Goal: Task Accomplishment & Management: Complete application form

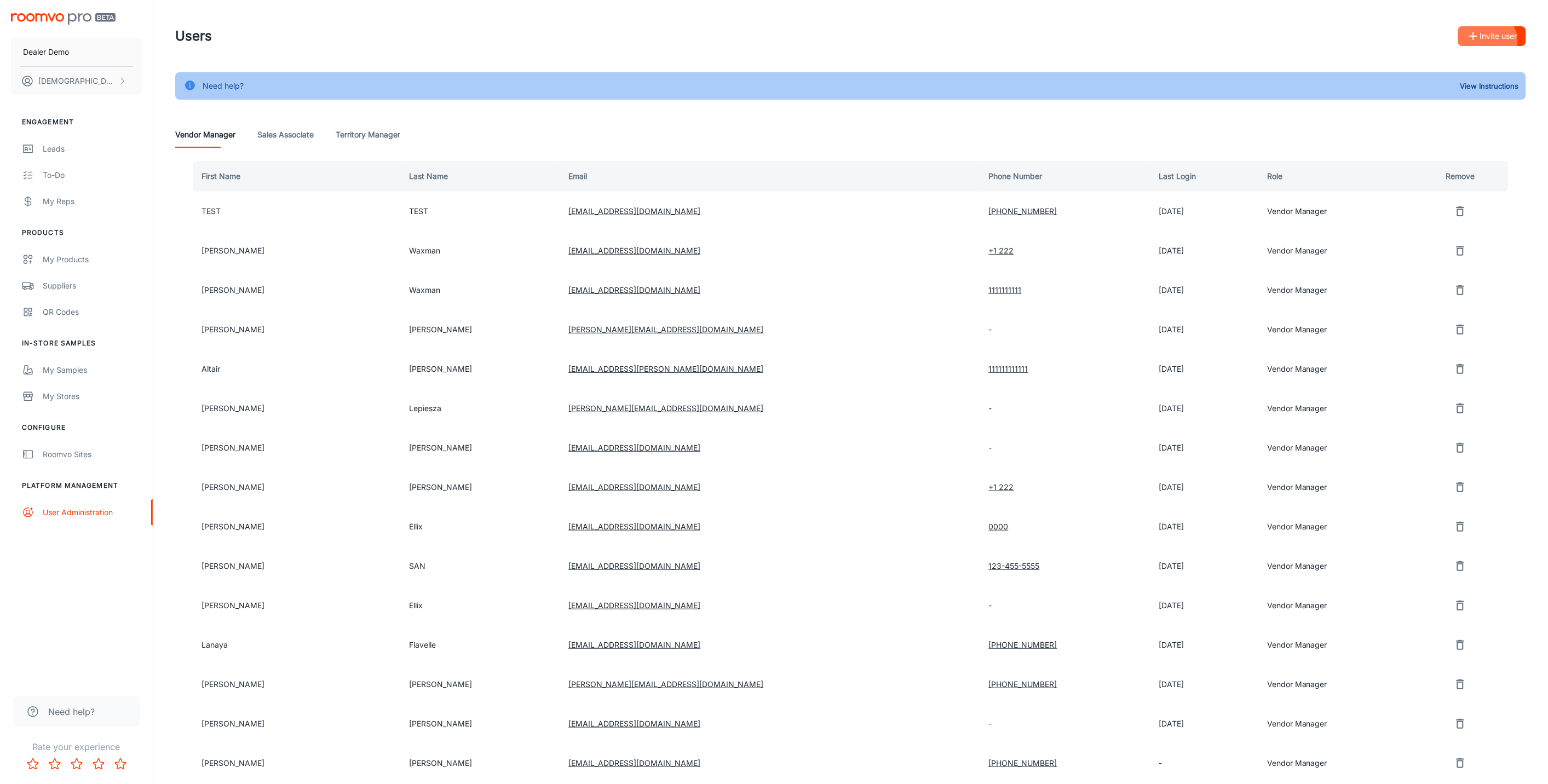
click at [1498, 40] on button "Invite user" at bounding box center [1492, 36] width 68 height 20
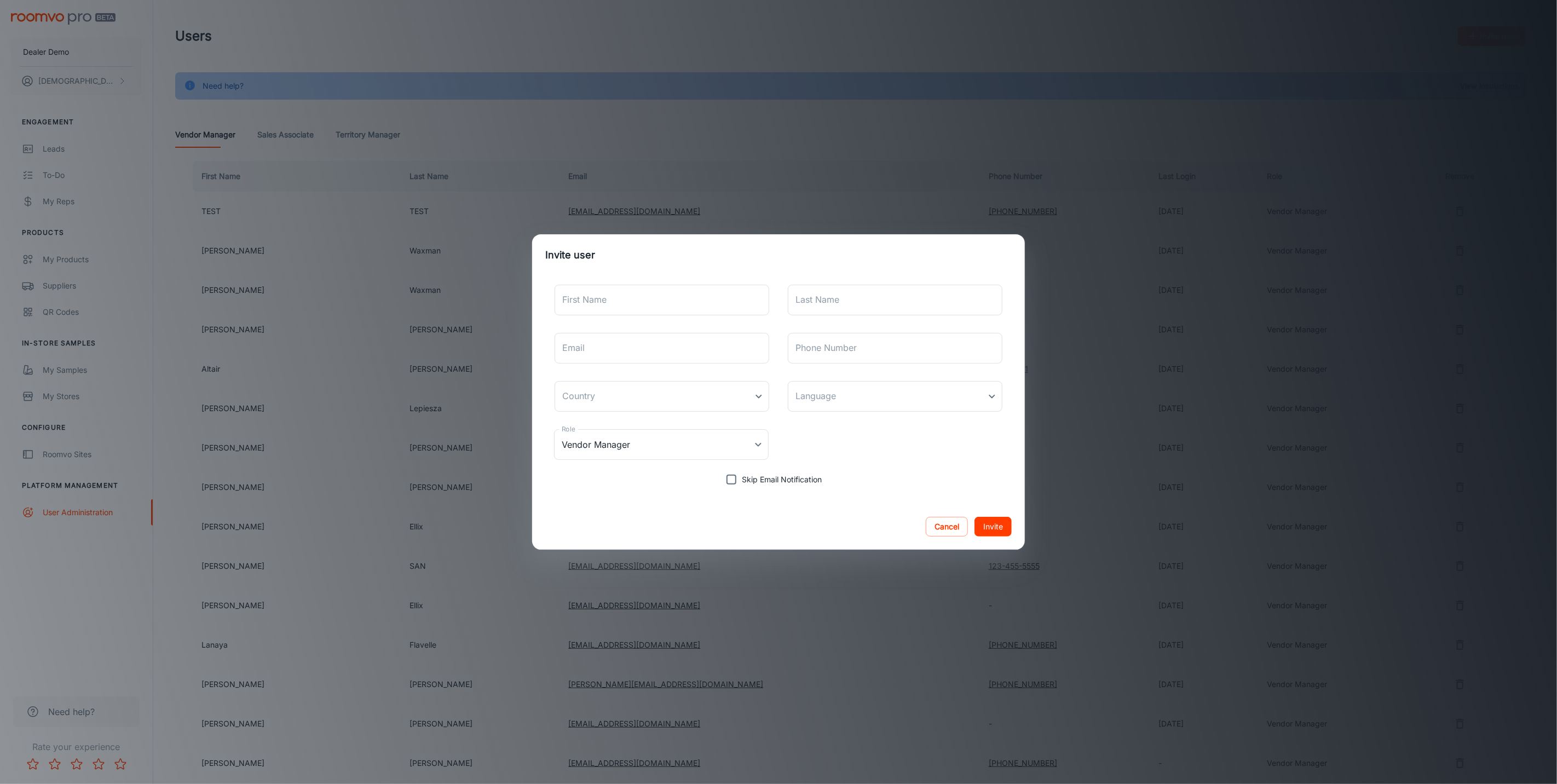
click at [733, 286] on div "First Name First Name Last Name Last Name Email Email Phone Number Phone Number…" at bounding box center [779, 383] width 467 height 214
click at [725, 301] on input "First Name" at bounding box center [662, 300] width 214 height 31
type input "[DEMOGRAPHIC_DATA]"
click at [822, 305] on input "Last Name" at bounding box center [895, 300] width 214 height 31
type input "[PERSON_NAME]"
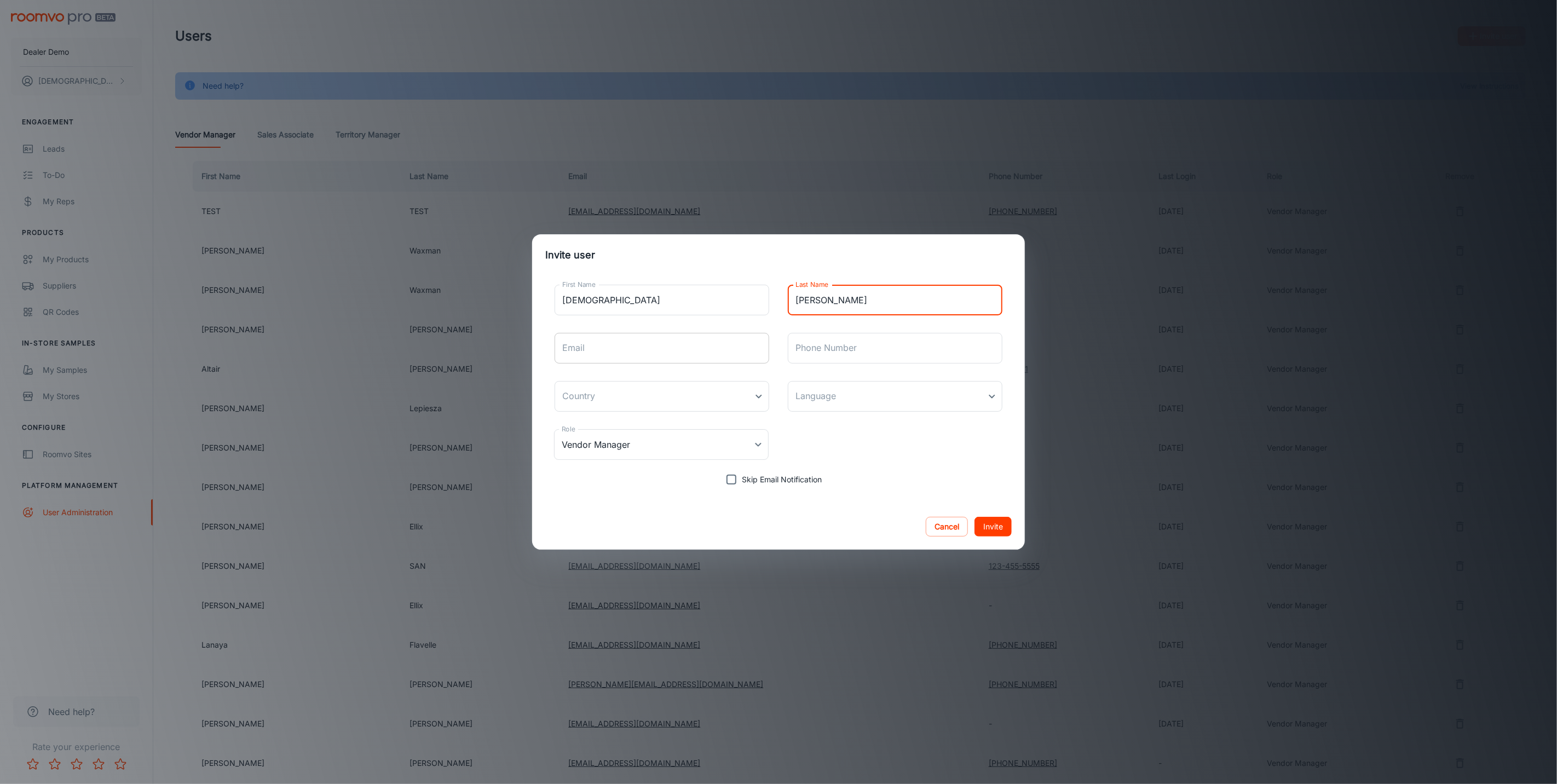
click at [665, 354] on input "Email" at bounding box center [662, 348] width 214 height 31
type input "[EMAIL_ADDRESS][PERSON_NAME][DOMAIN_NAME]"
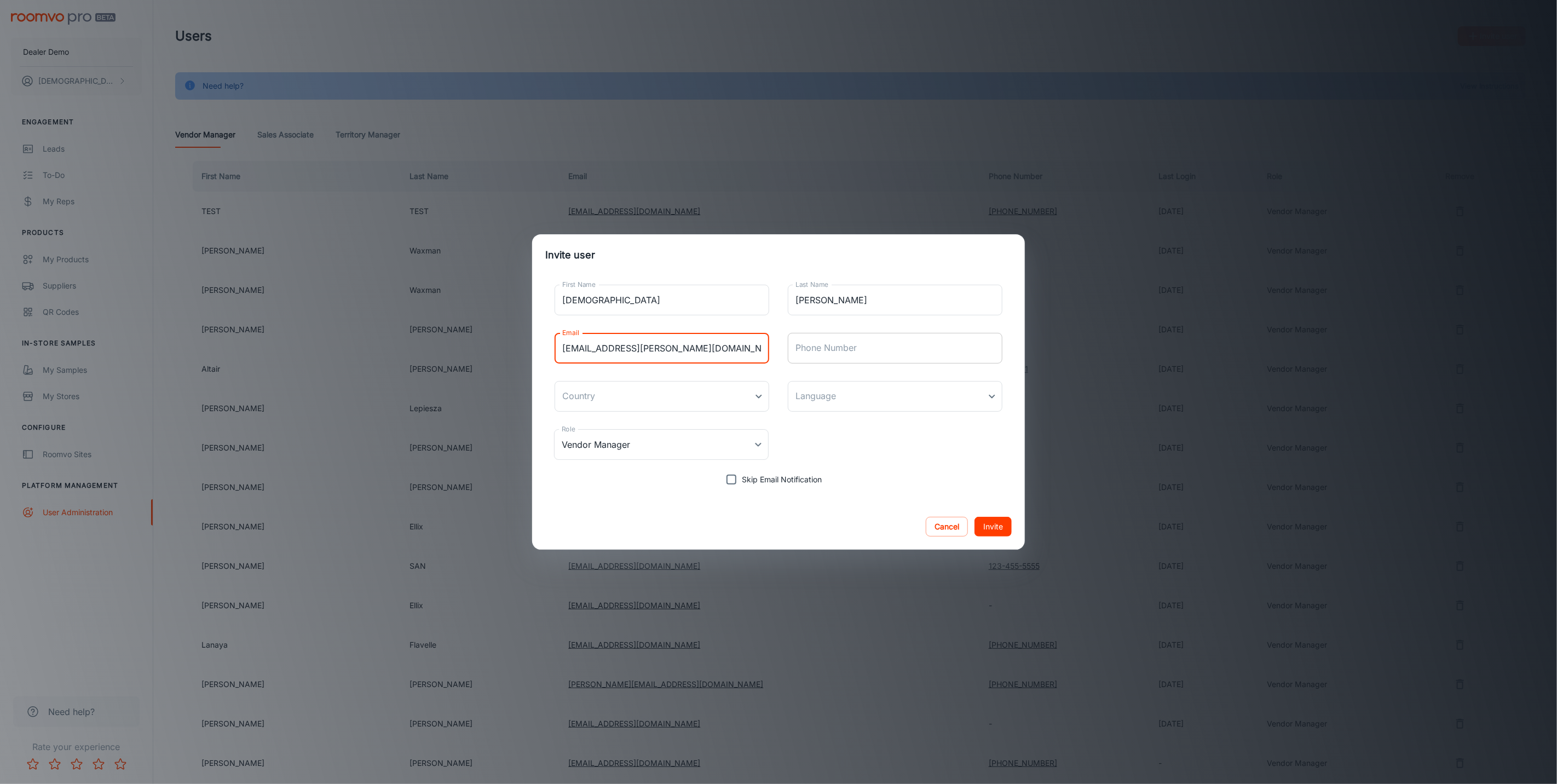
click at [818, 352] on input "Phone Number" at bounding box center [895, 348] width 214 height 31
type input "5197604419"
click at [691, 389] on body "Dealer Demo [DEMOGRAPHIC_DATA][PERSON_NAME] Engagement Leads To-do My Reps Prod…" at bounding box center [778, 392] width 1557 height 784
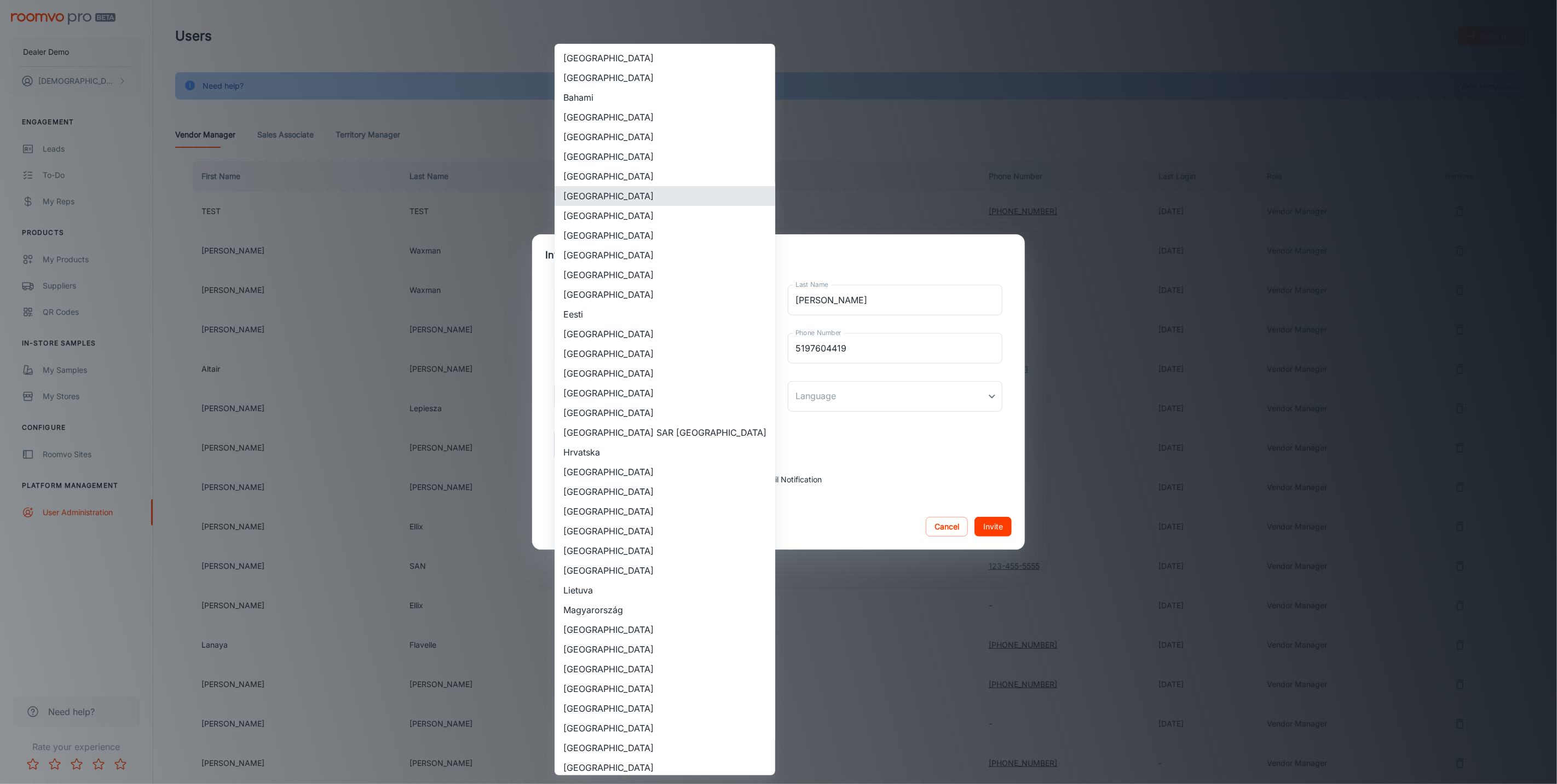
click at [615, 186] on li "[GEOGRAPHIC_DATA]" at bounding box center [665, 196] width 221 height 20
type input "[GEOGRAPHIC_DATA]"
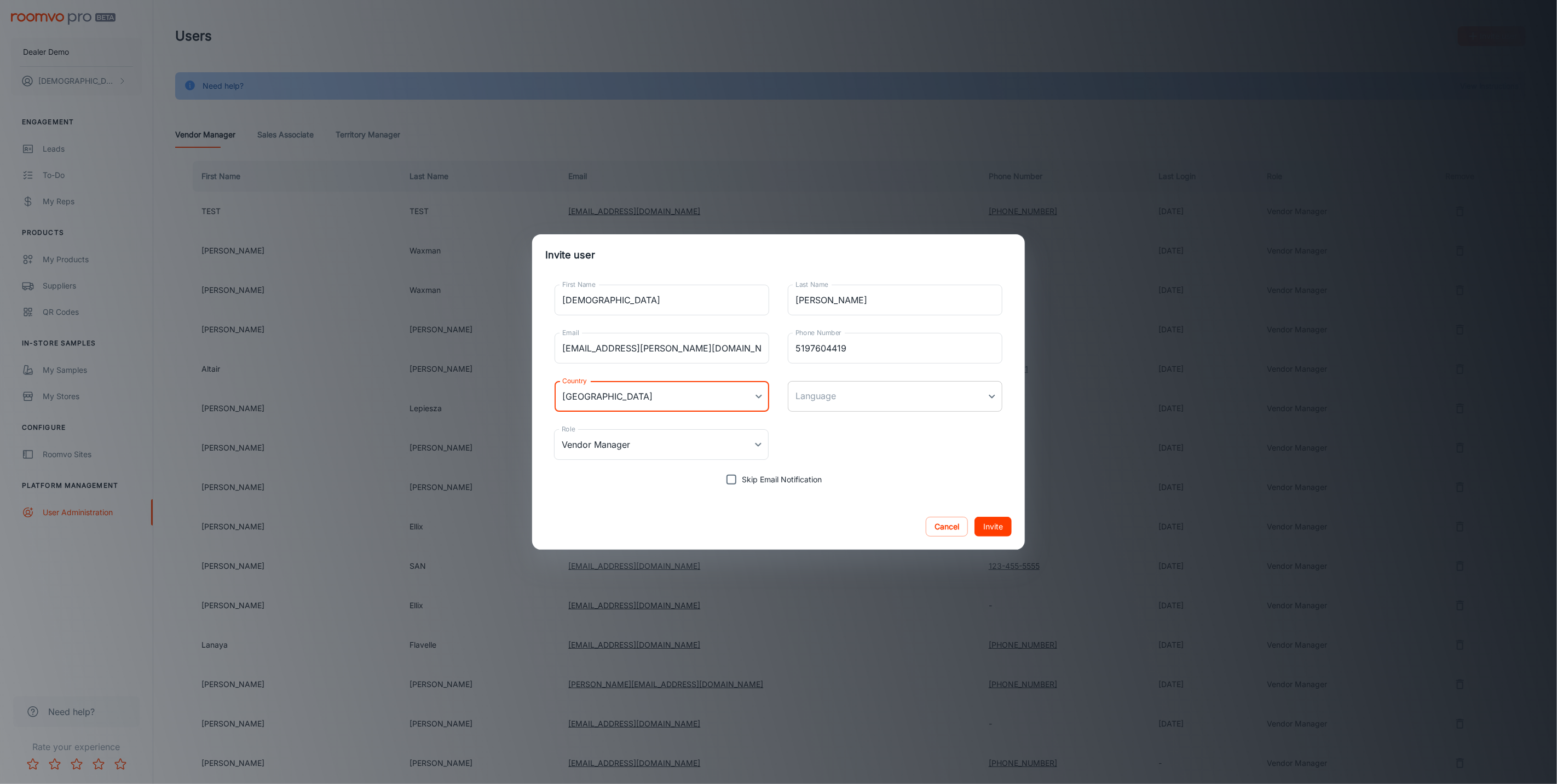
click at [863, 392] on body "Dealer Demo [DEMOGRAPHIC_DATA][PERSON_NAME] Engagement Leads To-do My Reps Prod…" at bounding box center [778, 392] width 1557 height 784
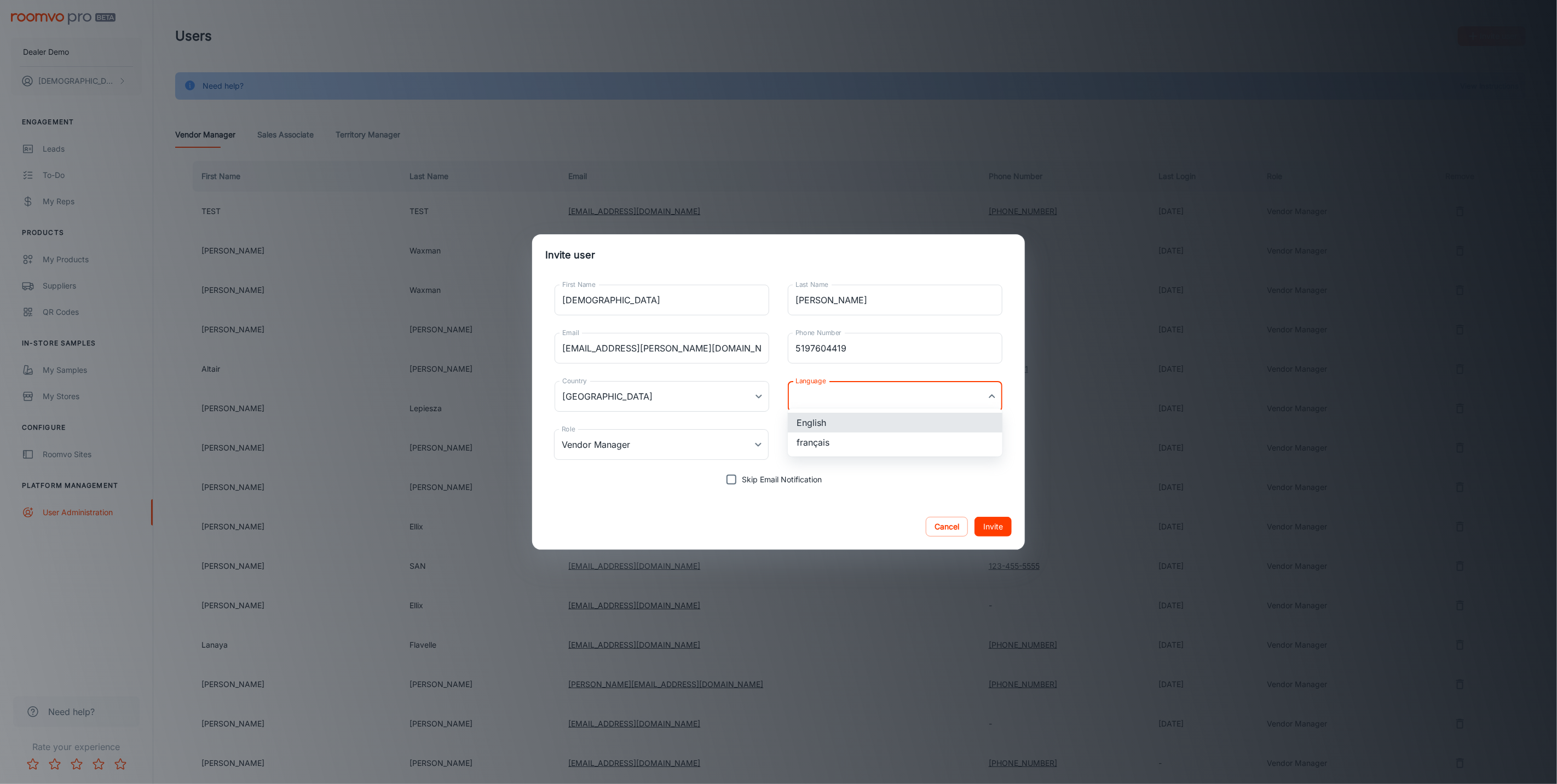
click at [840, 418] on li "English" at bounding box center [895, 423] width 214 height 20
type input "en-ca"
click at [735, 434] on body "Dealer Demo [DEMOGRAPHIC_DATA][PERSON_NAME] Engagement Leads To-do My Reps Prod…" at bounding box center [778, 392] width 1557 height 784
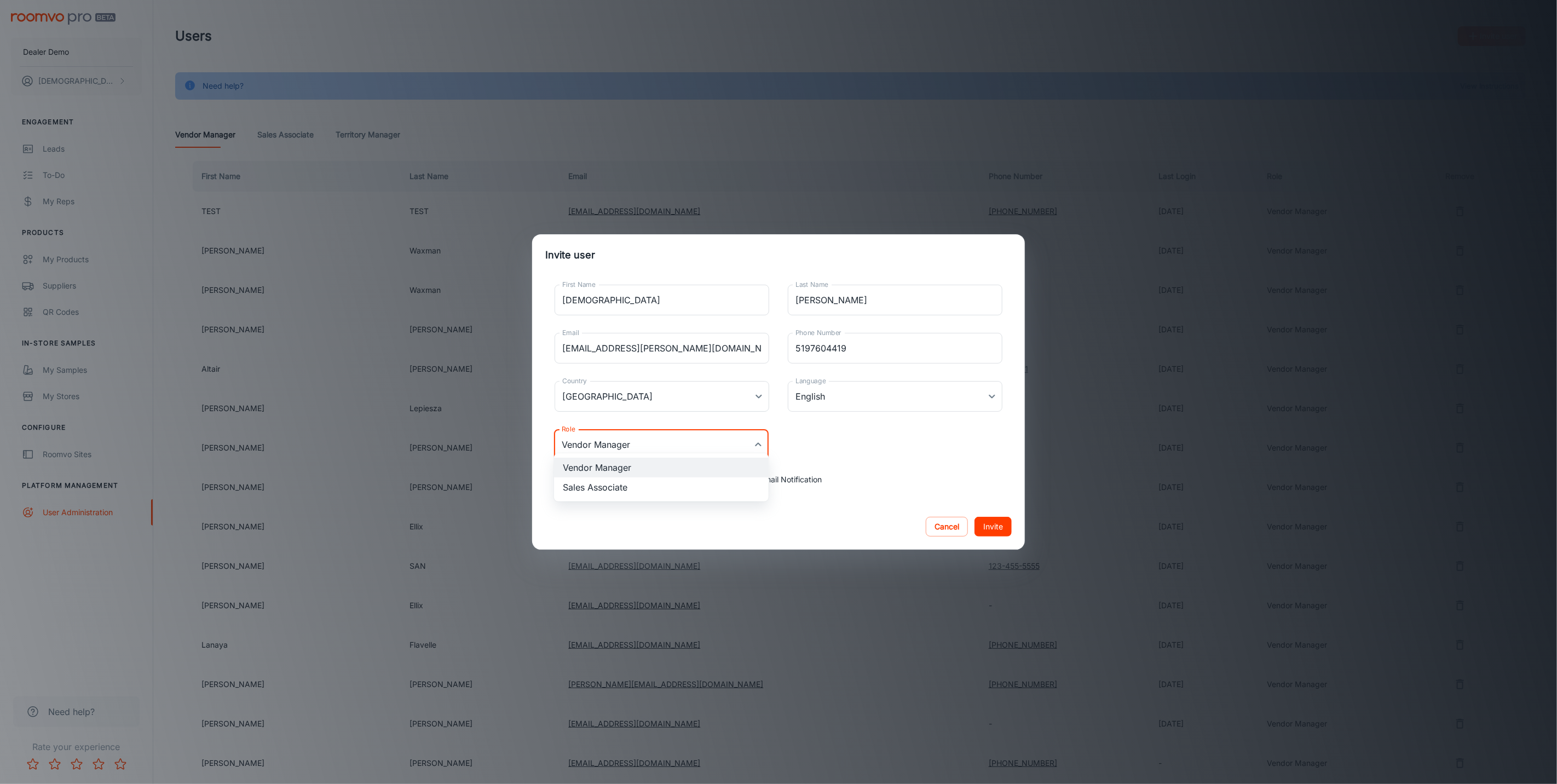
click at [734, 434] on div at bounding box center [778, 392] width 1557 height 784
click at [989, 516] on button "Invite" at bounding box center [992, 526] width 37 height 20
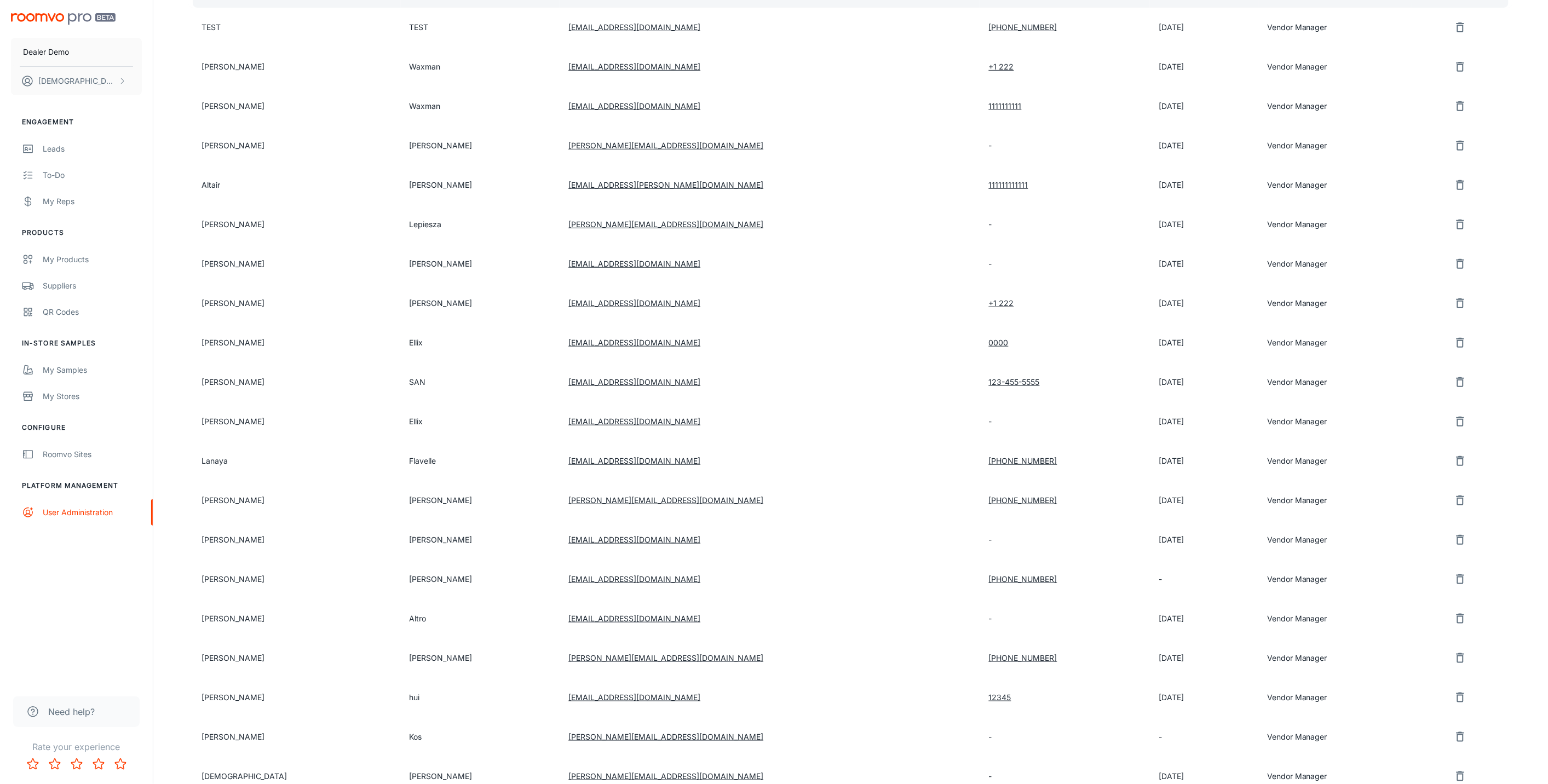
scroll to position [219, 0]
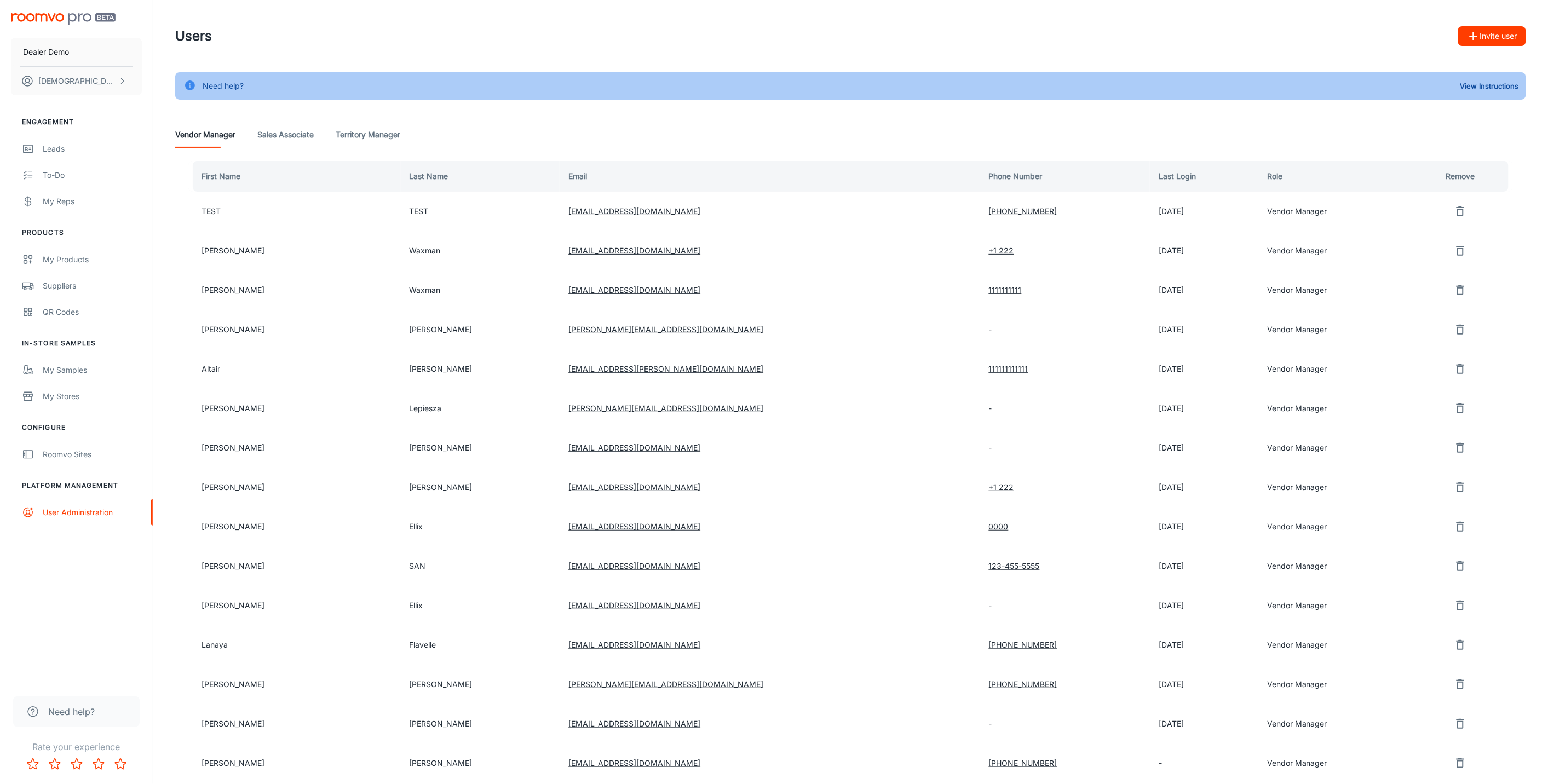
click at [353, 129] on Manager "Territory Manager" at bounding box center [368, 134] width 64 height 26
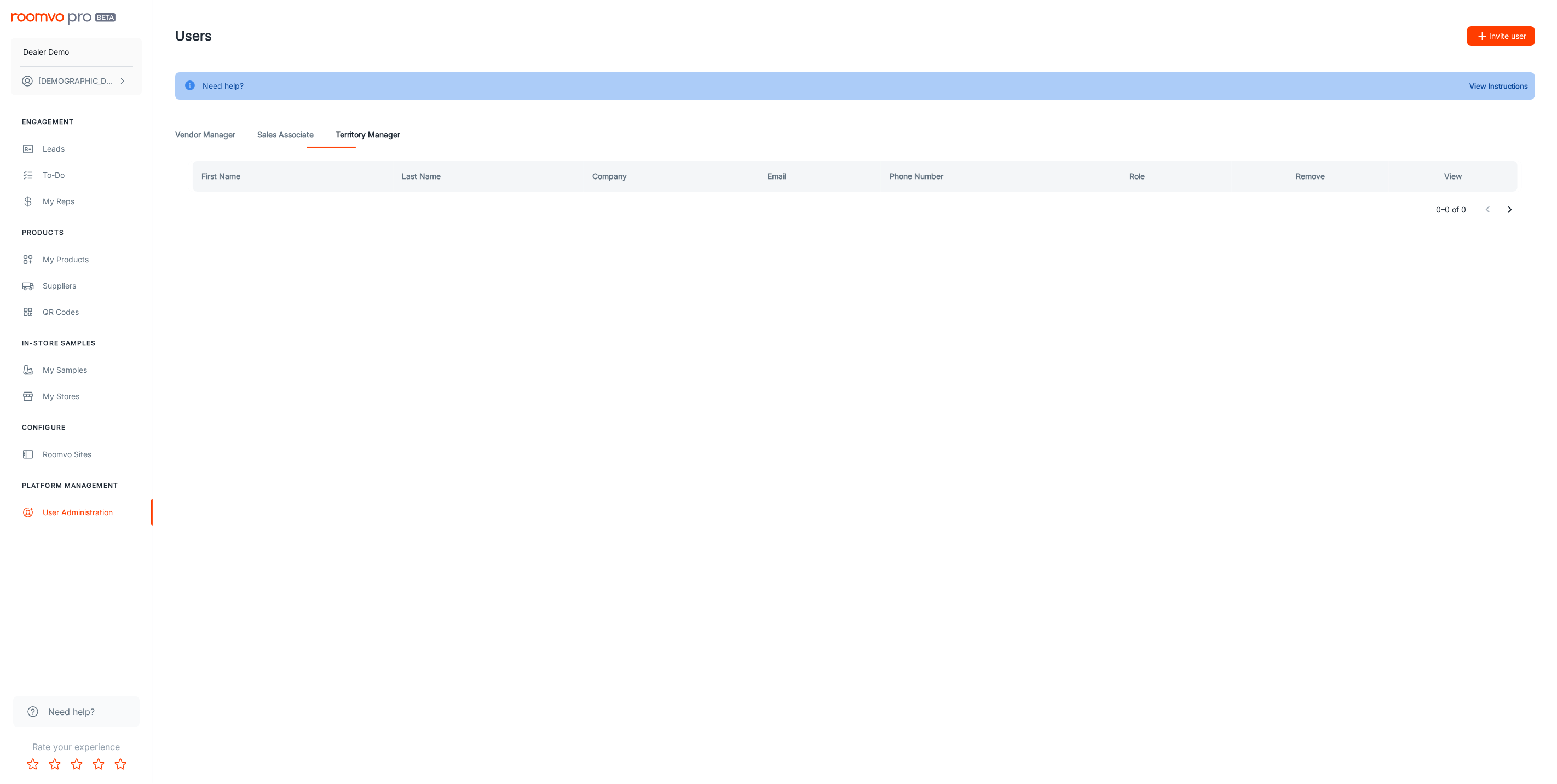
click at [277, 127] on Associate "Sales Associate" at bounding box center [285, 134] width 56 height 26
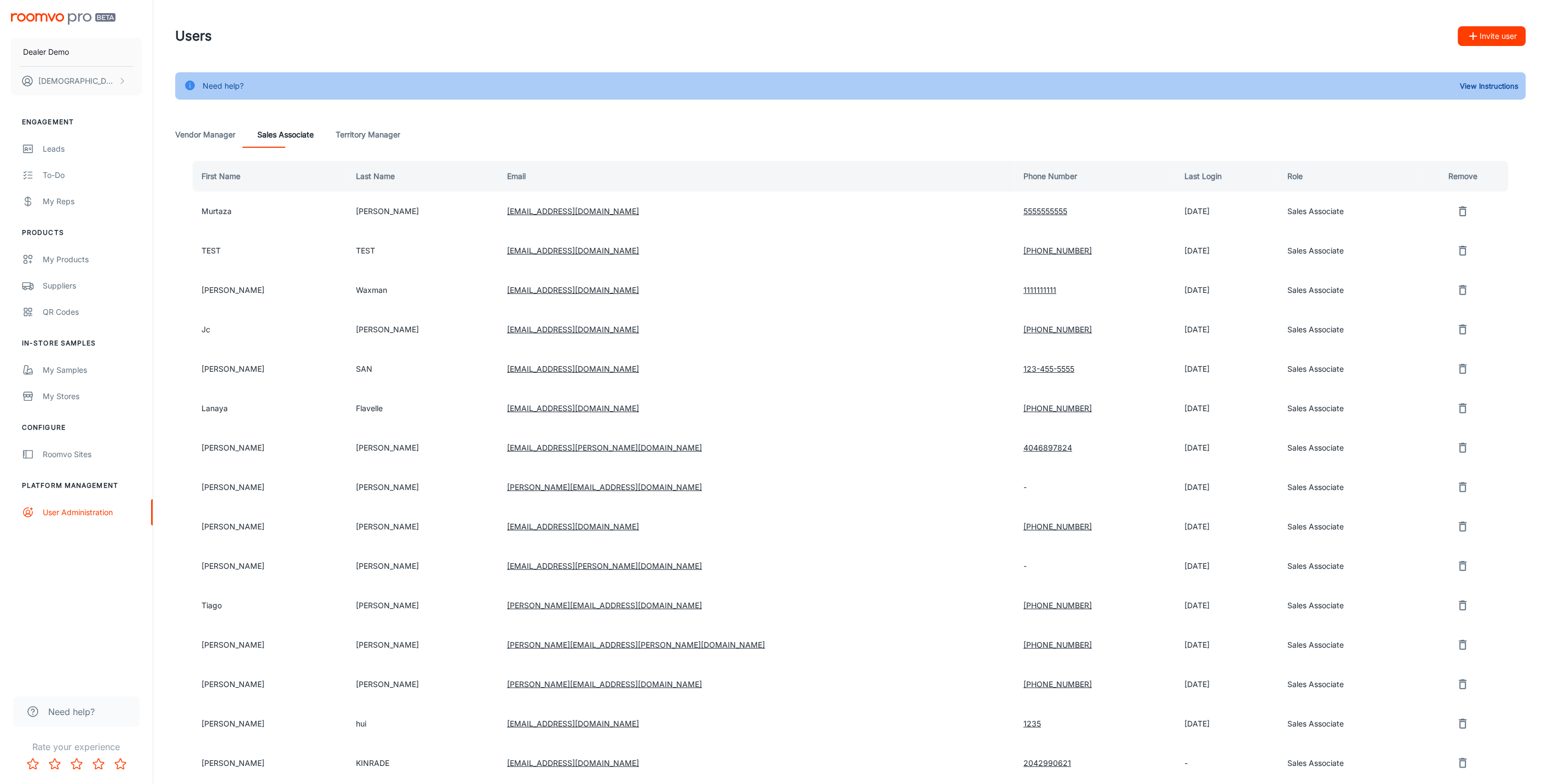
click at [212, 122] on Manager "Vendor Manager" at bounding box center [205, 134] width 60 height 26
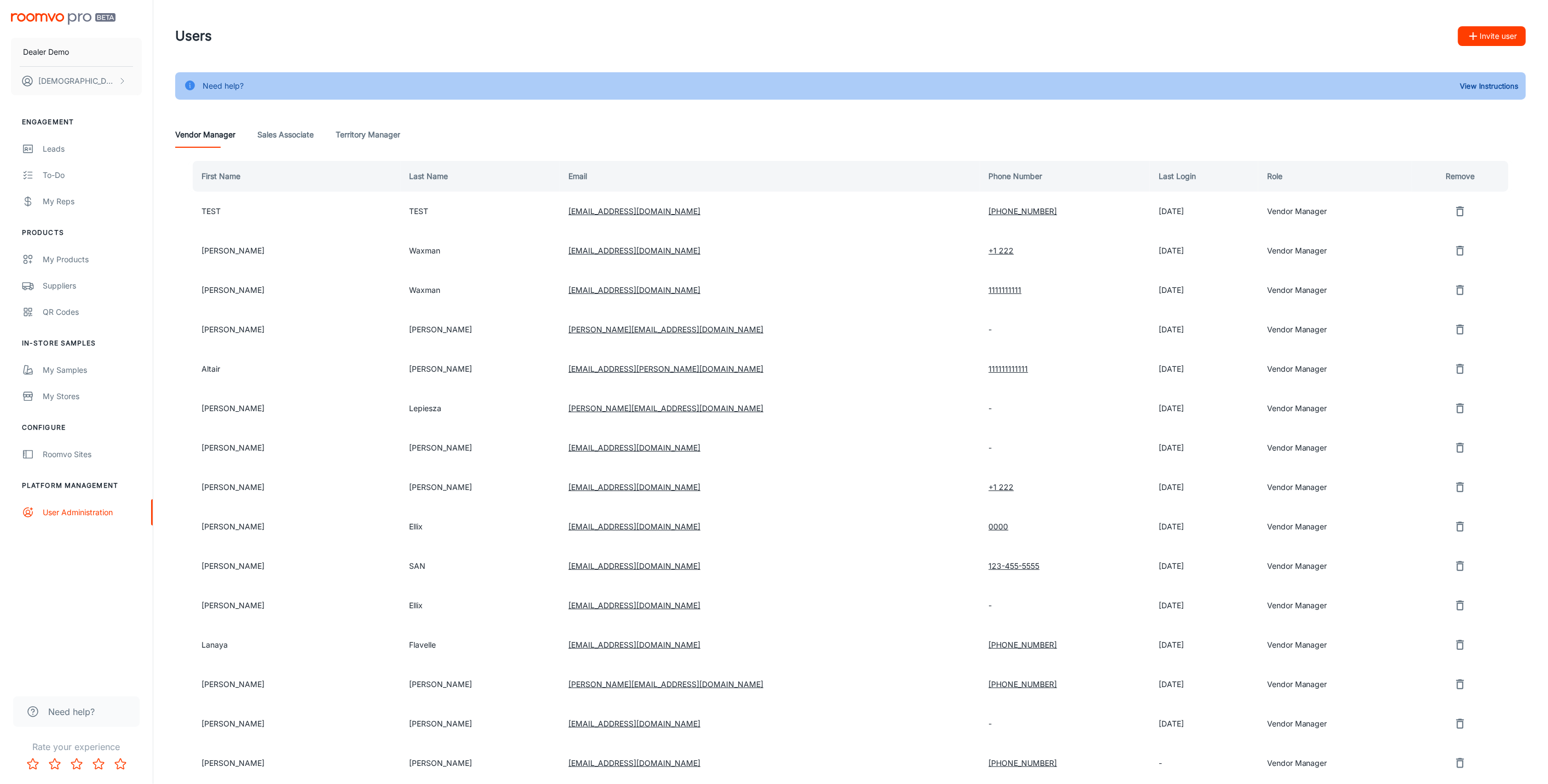
click at [69, 48] on button "Dealer Demo" at bounding box center [76, 52] width 131 height 28
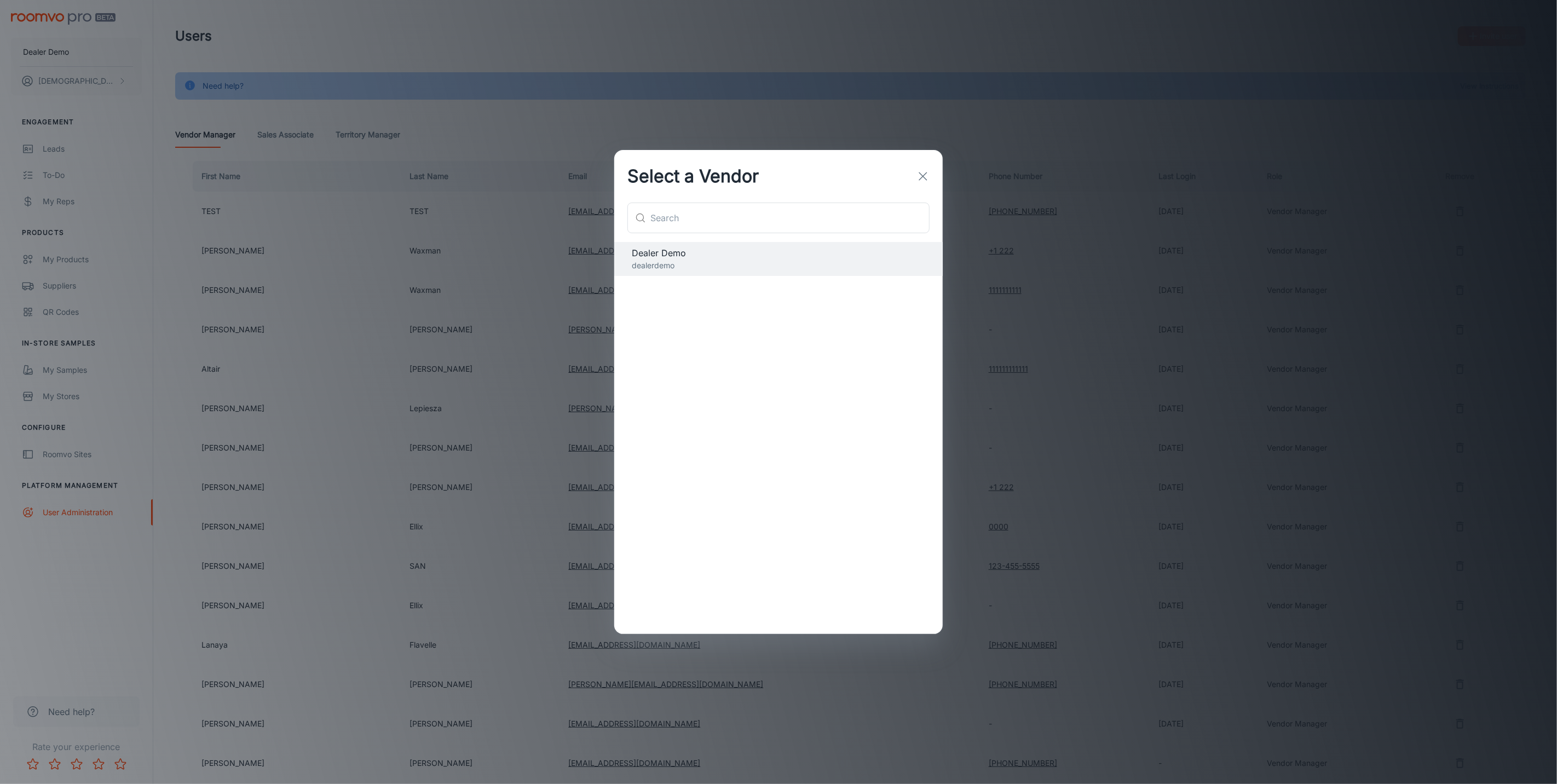
click at [303, 47] on div "Select a Vendor ​ ​ Dealer Demo dealerdemo" at bounding box center [778, 392] width 1557 height 784
